Goal: Task Accomplishment & Management: Use online tool/utility

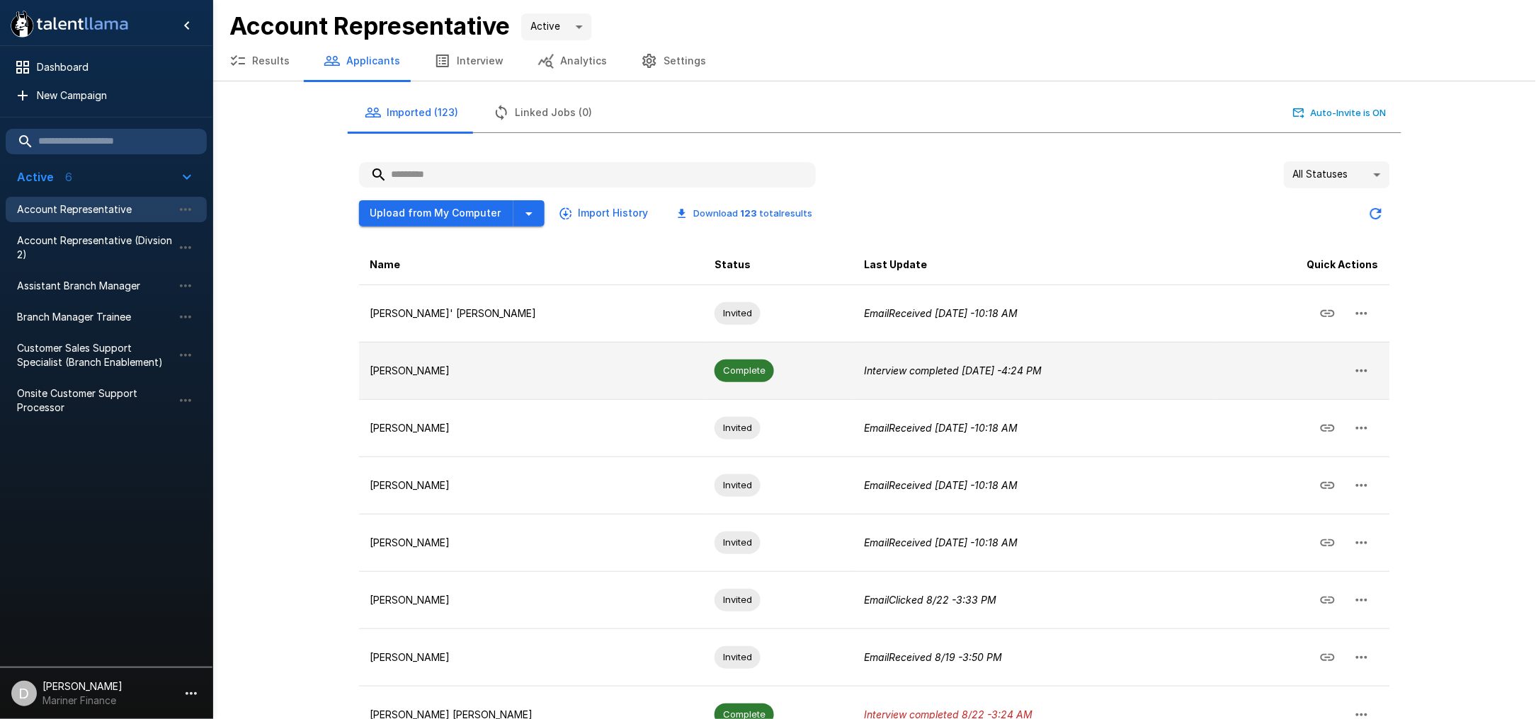
click at [524, 365] on p "[PERSON_NAME]" at bounding box center [531, 371] width 322 height 14
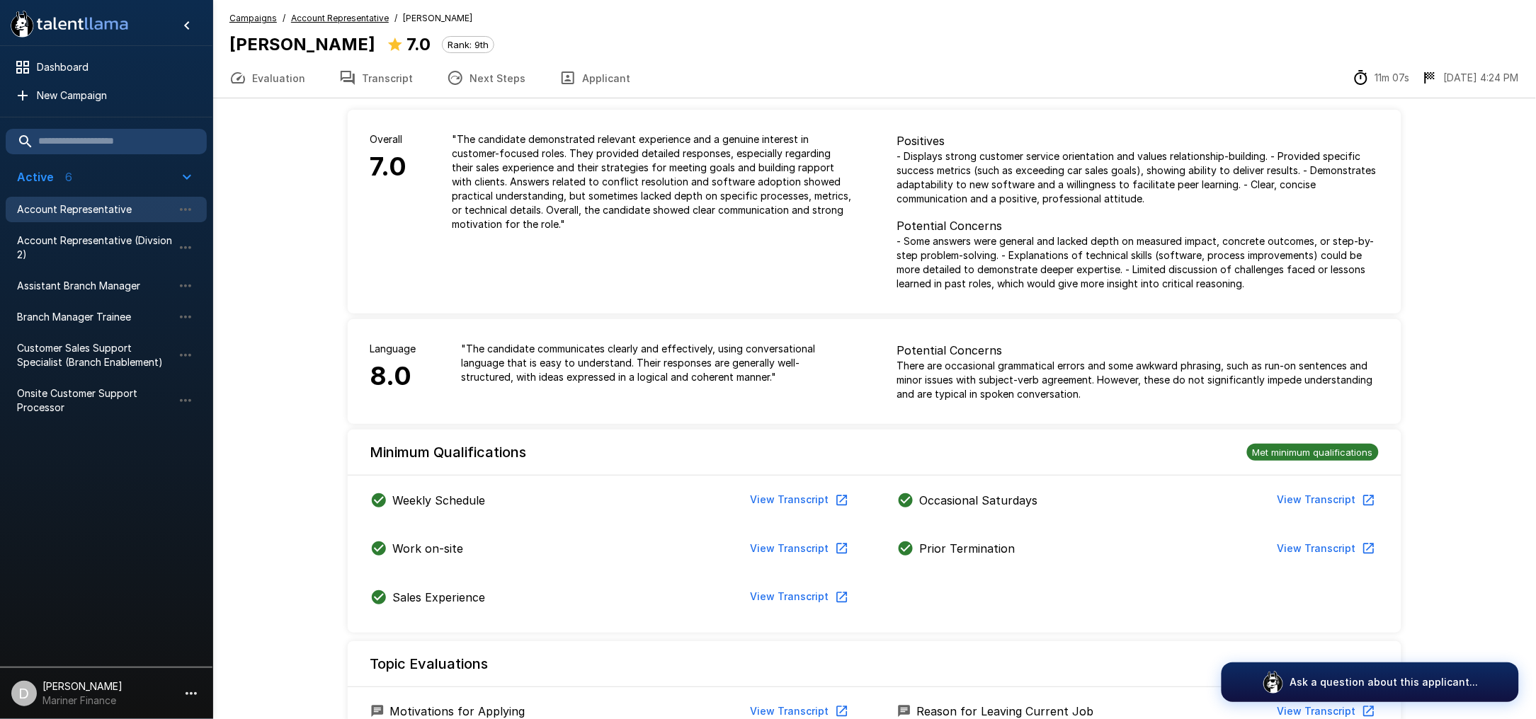
click at [379, 72] on button "Transcript" at bounding box center [376, 78] width 108 height 40
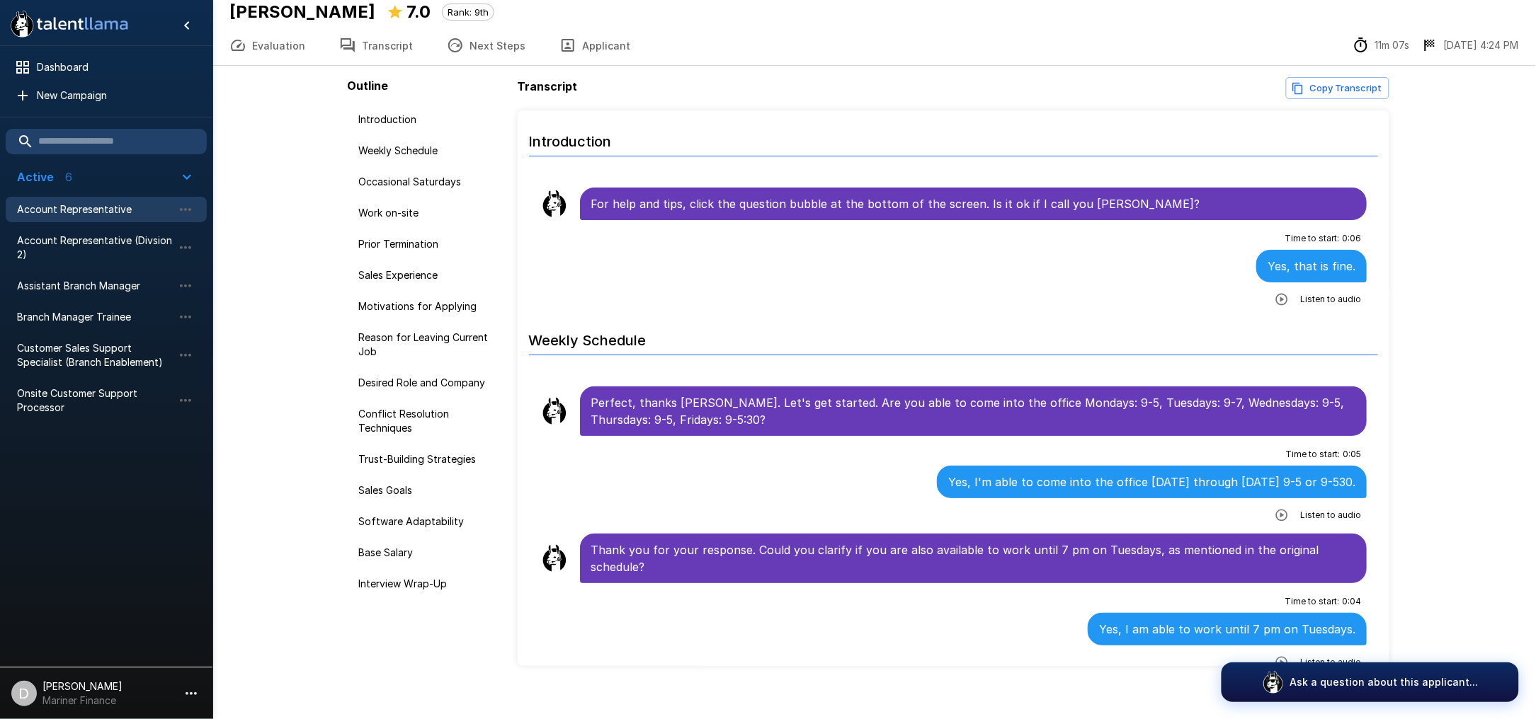
scroll to position [47, 0]
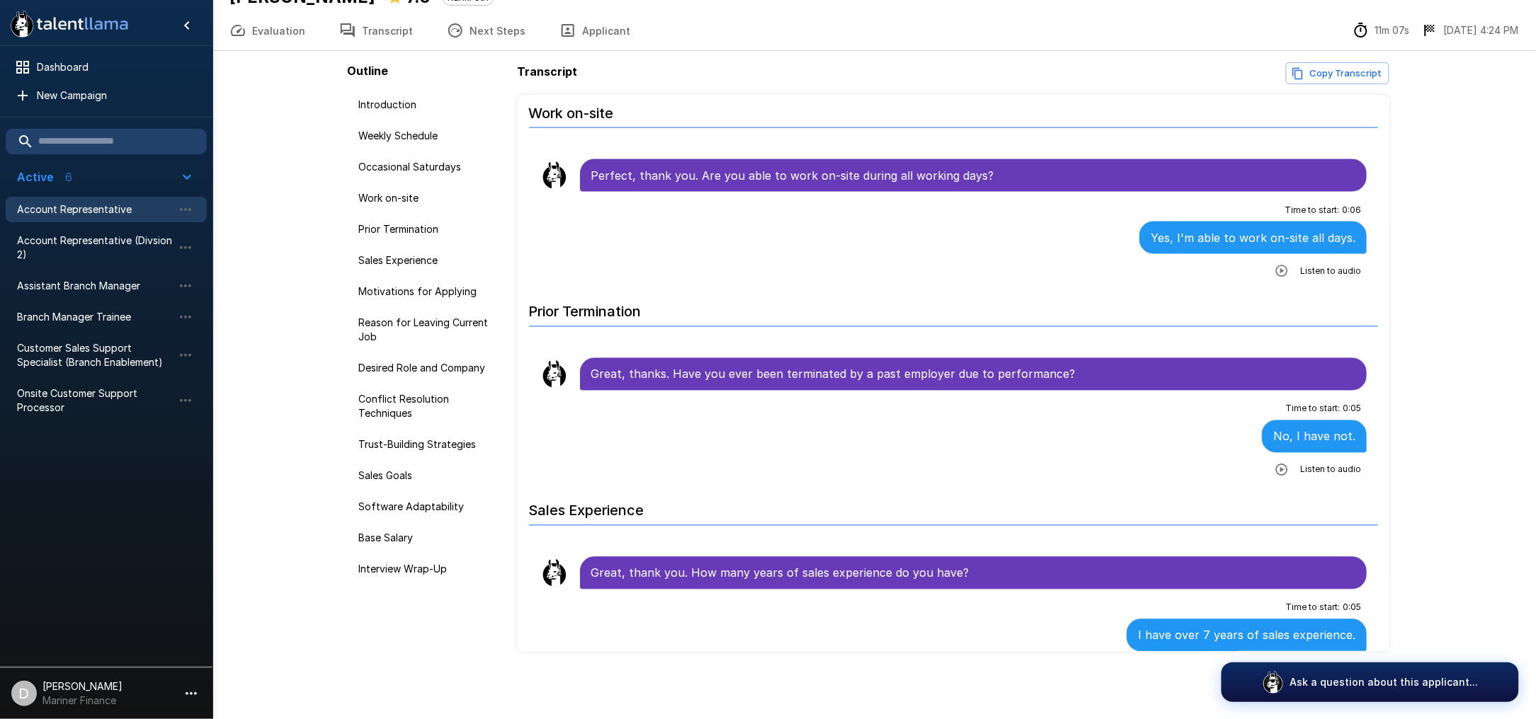
scroll to position [472, 0]
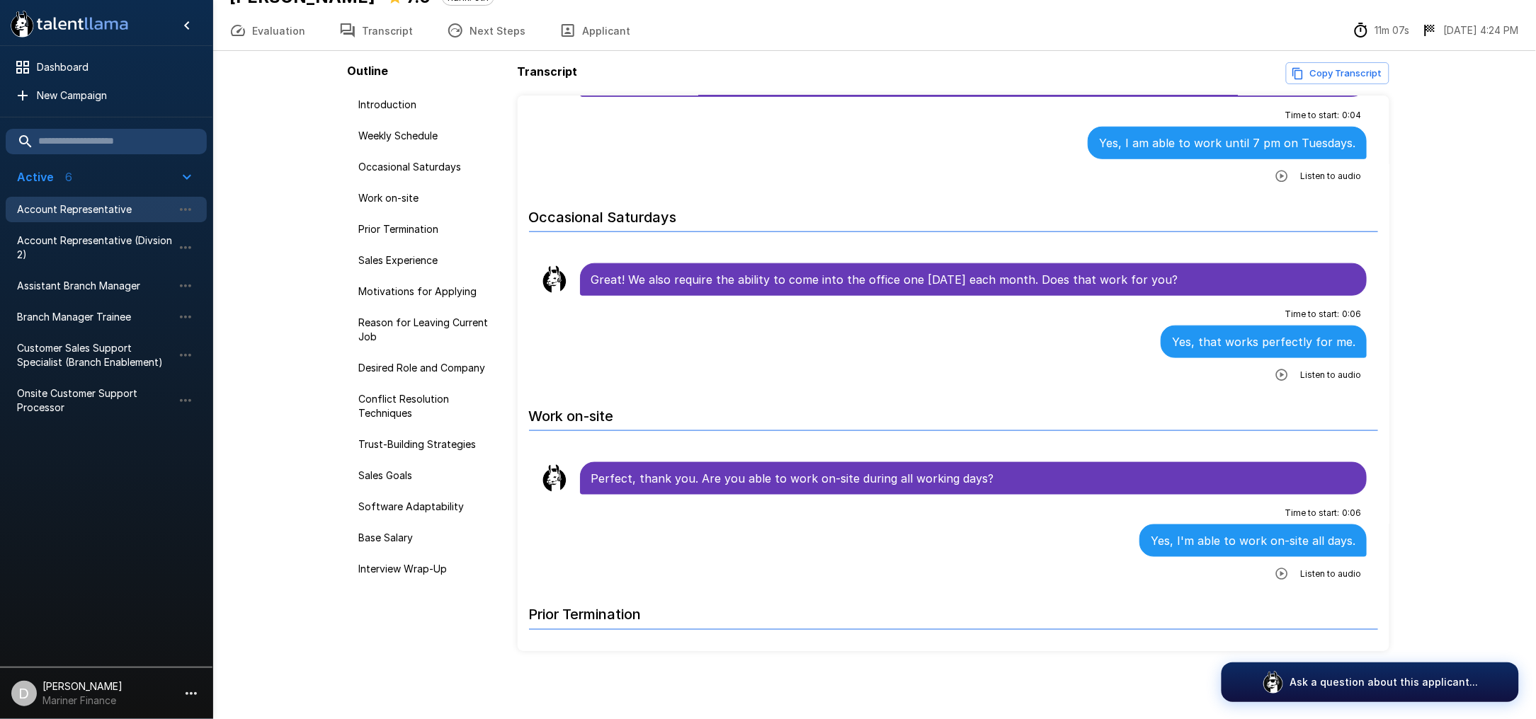
click at [278, 34] on button "Evaluation" at bounding box center [267, 31] width 110 height 40
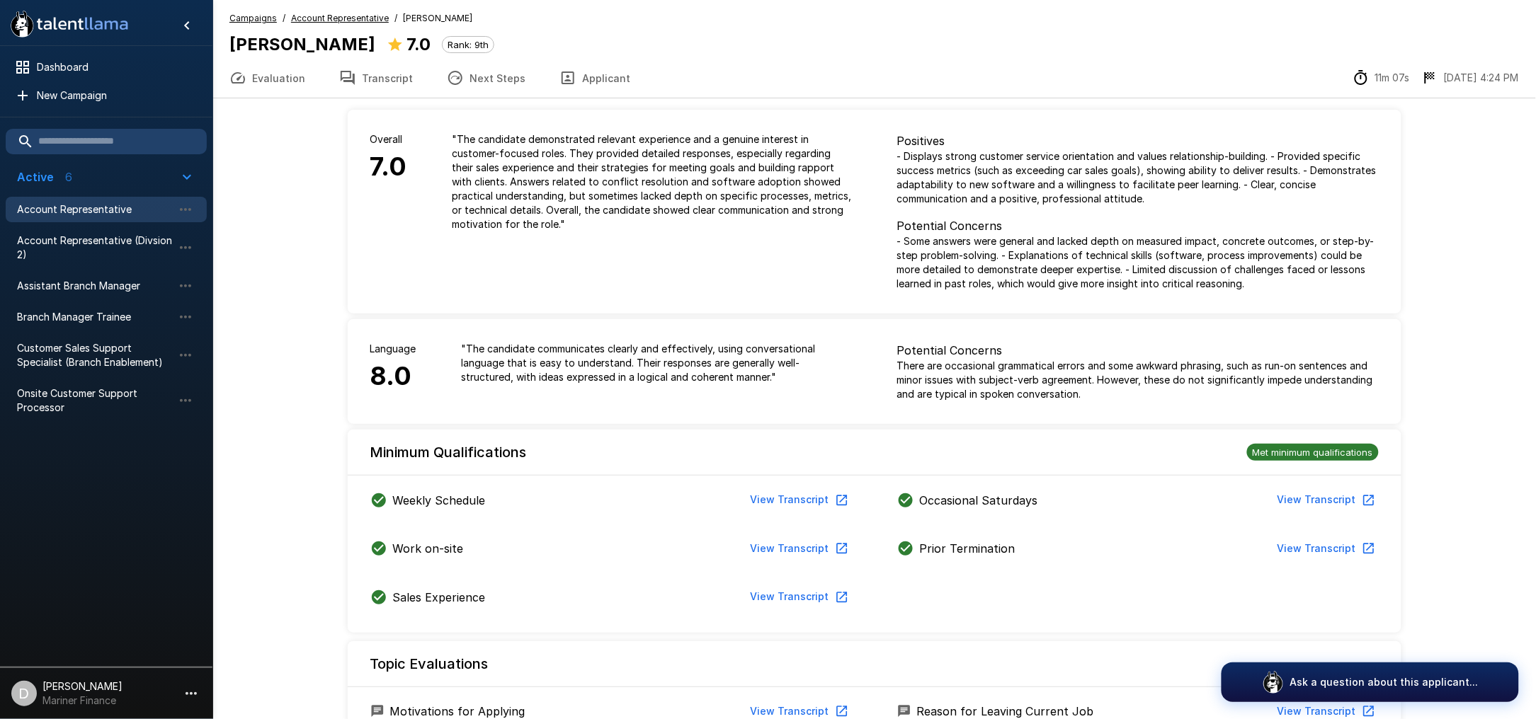
drag, startPoint x: 780, startPoint y: 336, endPoint x: 784, endPoint y: 329, distance: 8.3
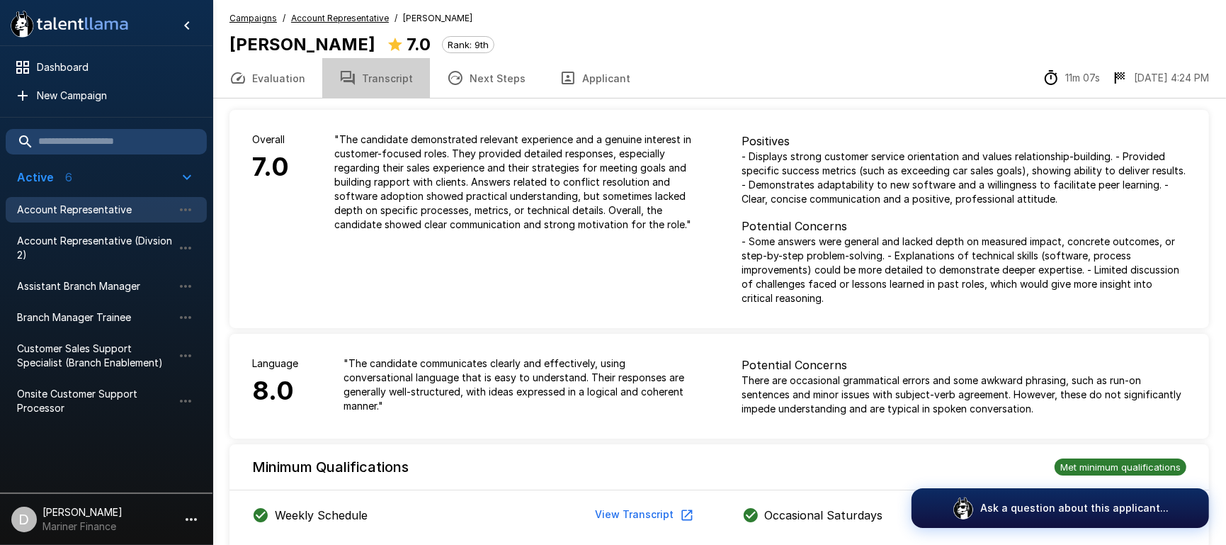
drag, startPoint x: 372, startPoint y: 74, endPoint x: 365, endPoint y: 80, distance: 9.6
click at [372, 74] on button "Transcript" at bounding box center [376, 78] width 108 height 40
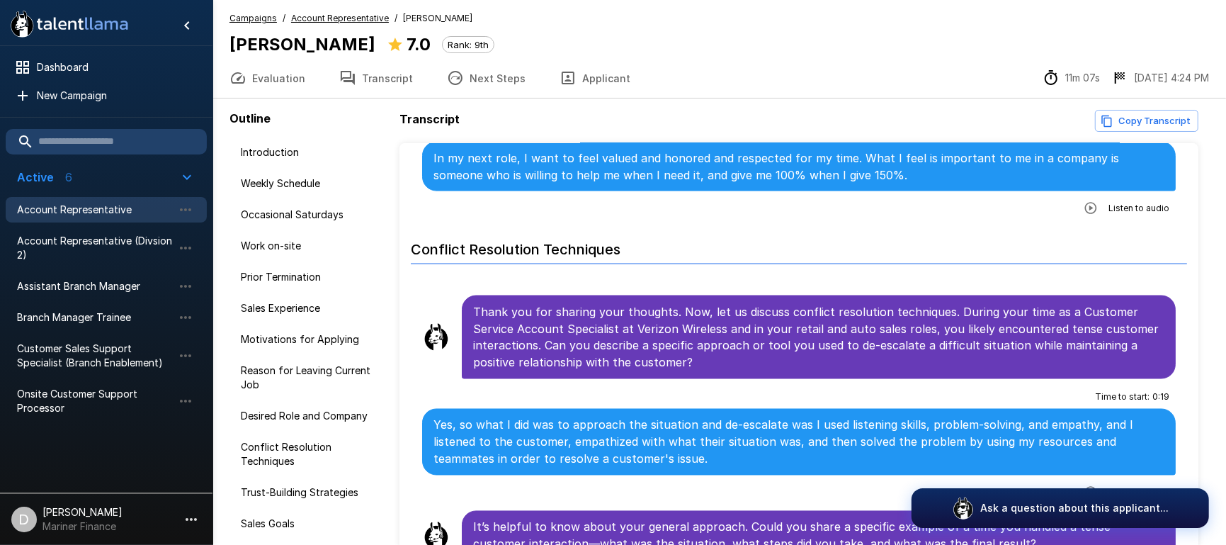
scroll to position [2077, 0]
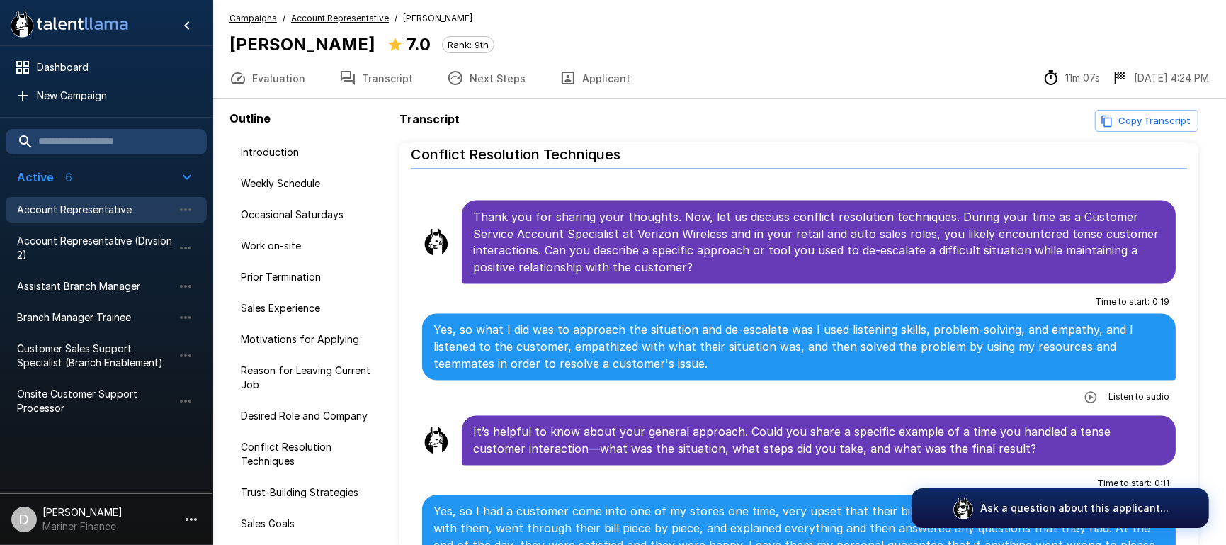
click at [599, 80] on button "Applicant" at bounding box center [594, 78] width 105 height 40
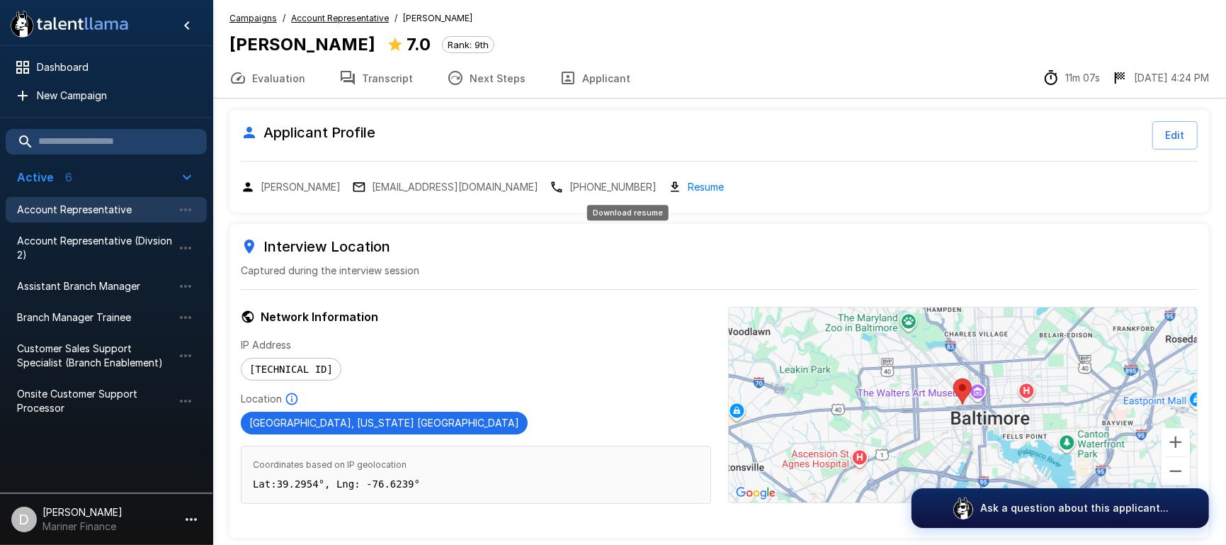
click at [688, 187] on link "Resume" at bounding box center [706, 186] width 36 height 16
click at [372, 77] on button "Transcript" at bounding box center [376, 78] width 108 height 40
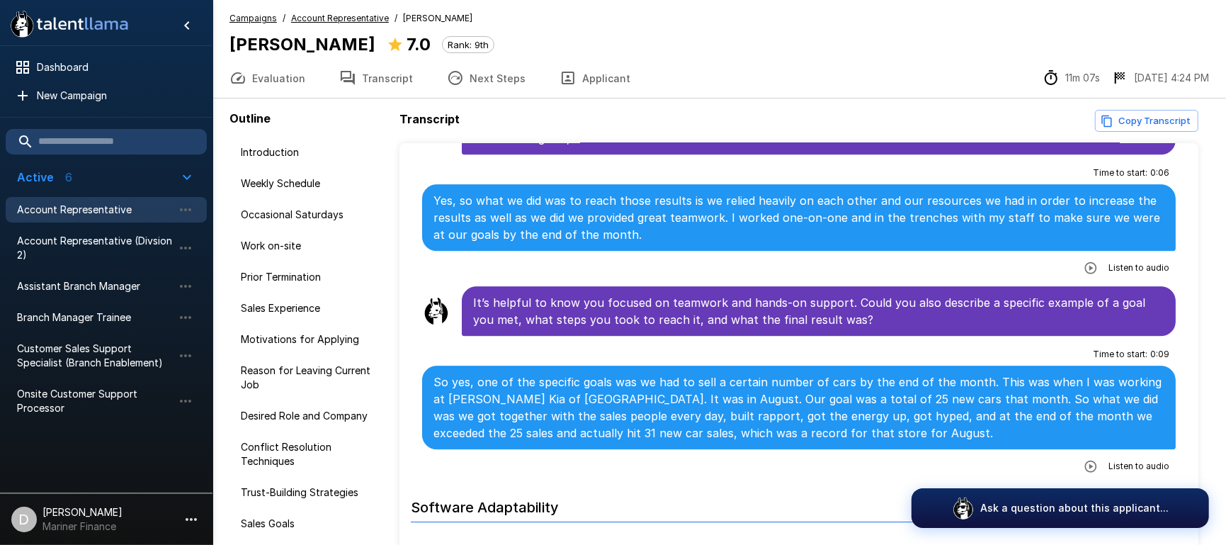
scroll to position [3399, 0]
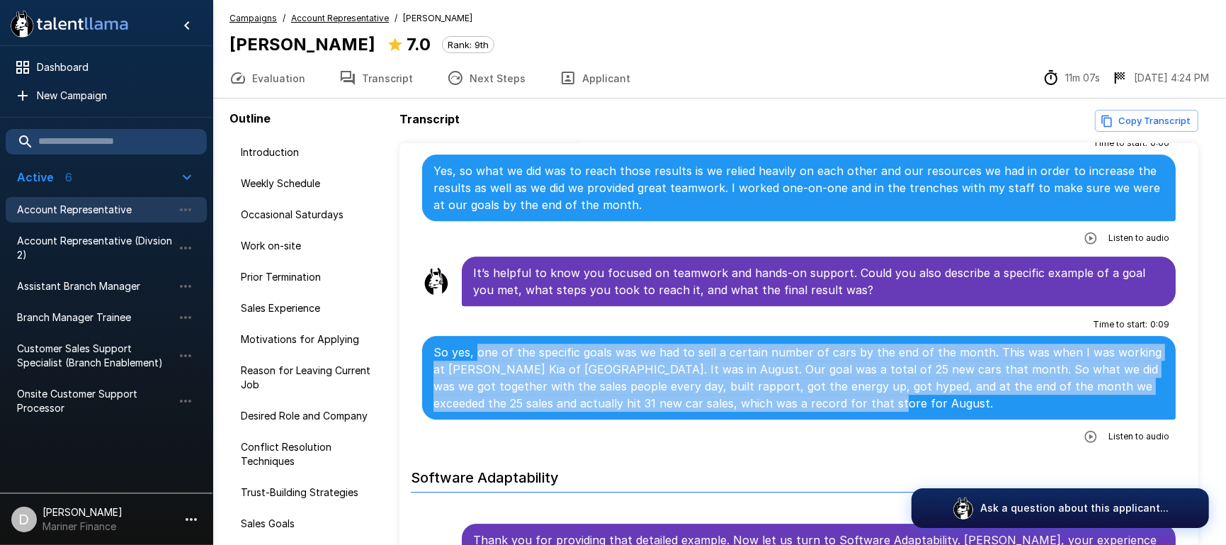
drag, startPoint x: 853, startPoint y: 379, endPoint x: 477, endPoint y: 329, distance: 378.7
click at [477, 343] on p "So yes, one of the specific goals was we had to sell a certain number of cars b…" at bounding box center [798, 377] width 731 height 68
copy p "one of the specific goals was we had to sell a certain number of cars by the en…"
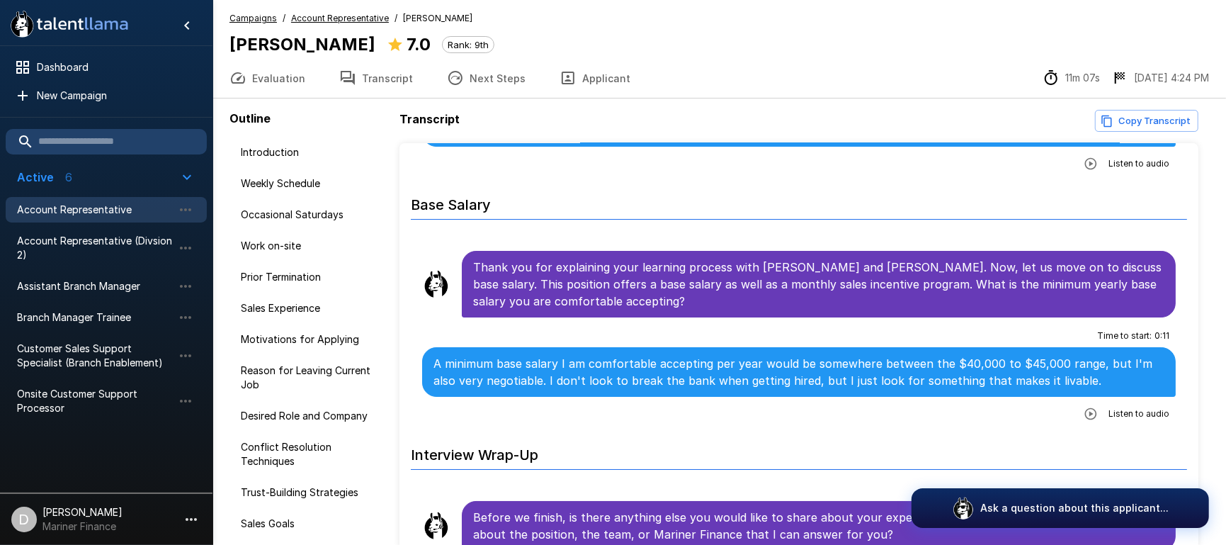
scroll to position [4318, 0]
